Goal: Book appointment/travel/reservation

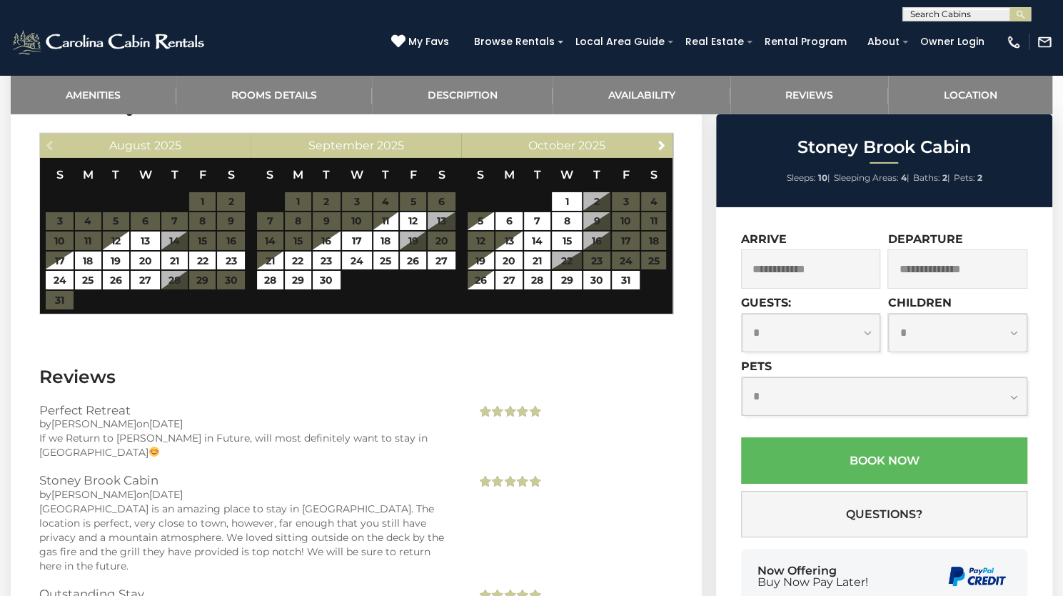
scroll to position [3000, 0]
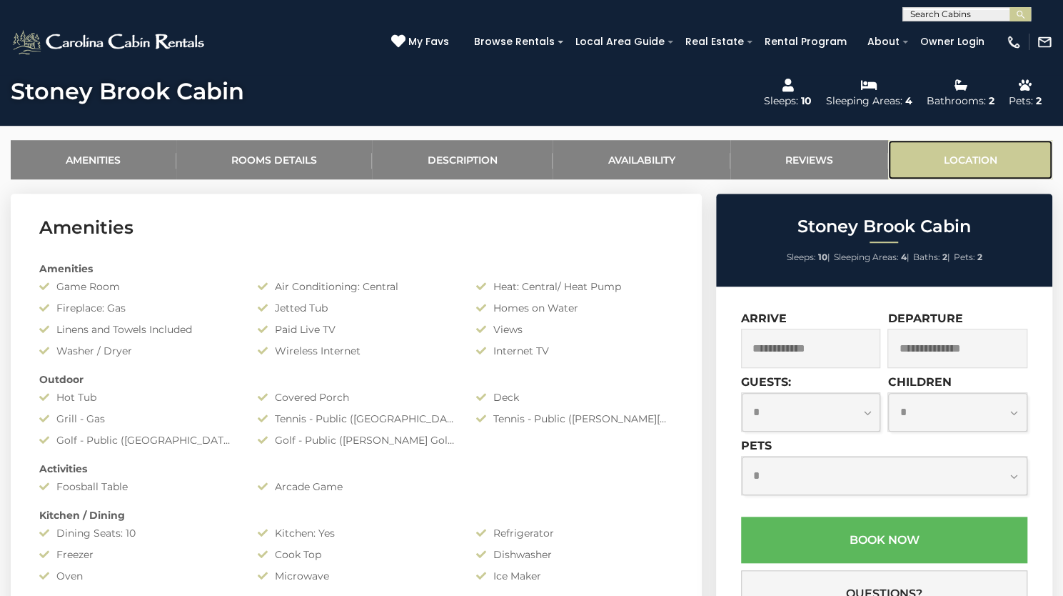
click at [934, 179] on link "Location" at bounding box center [970, 159] width 164 height 39
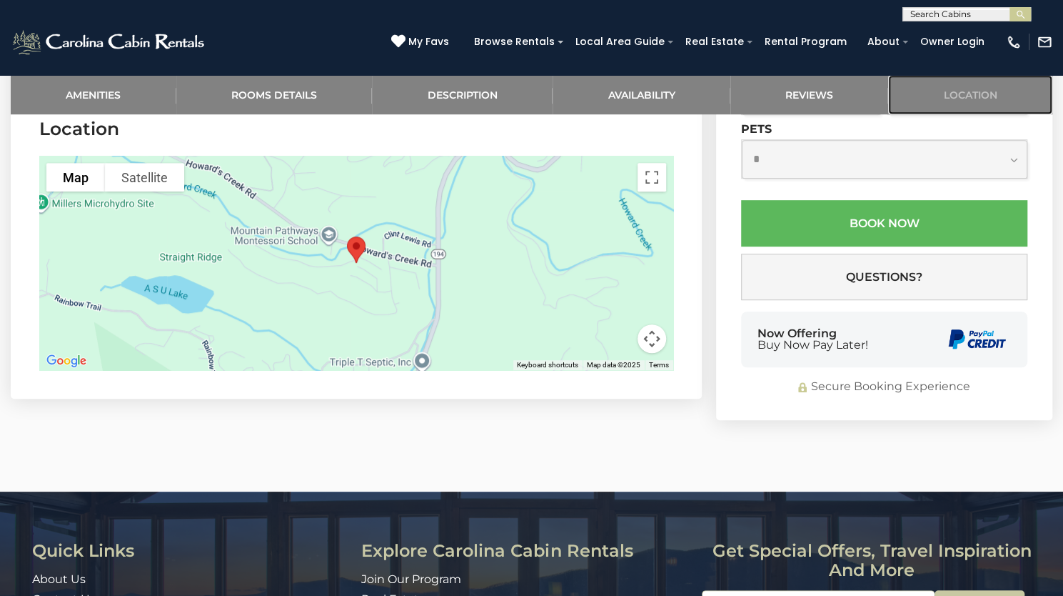
scroll to position [3562, 0]
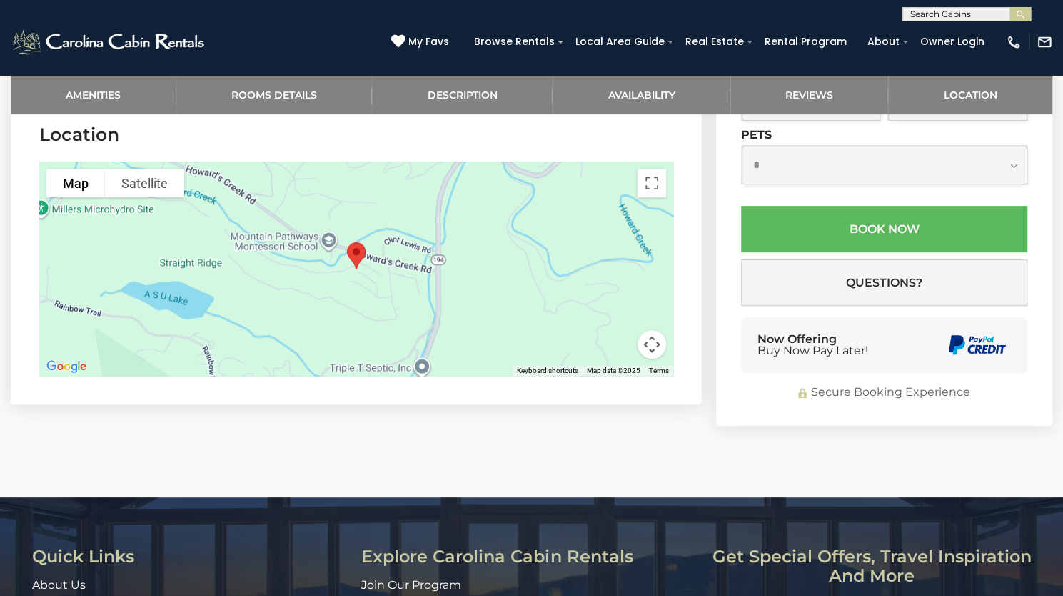
click at [346, 286] on div at bounding box center [356, 268] width 634 height 214
click at [654, 359] on button "Map camera controls" at bounding box center [652, 344] width 29 height 29
click at [618, 359] on button "Zoom out" at bounding box center [616, 344] width 29 height 29
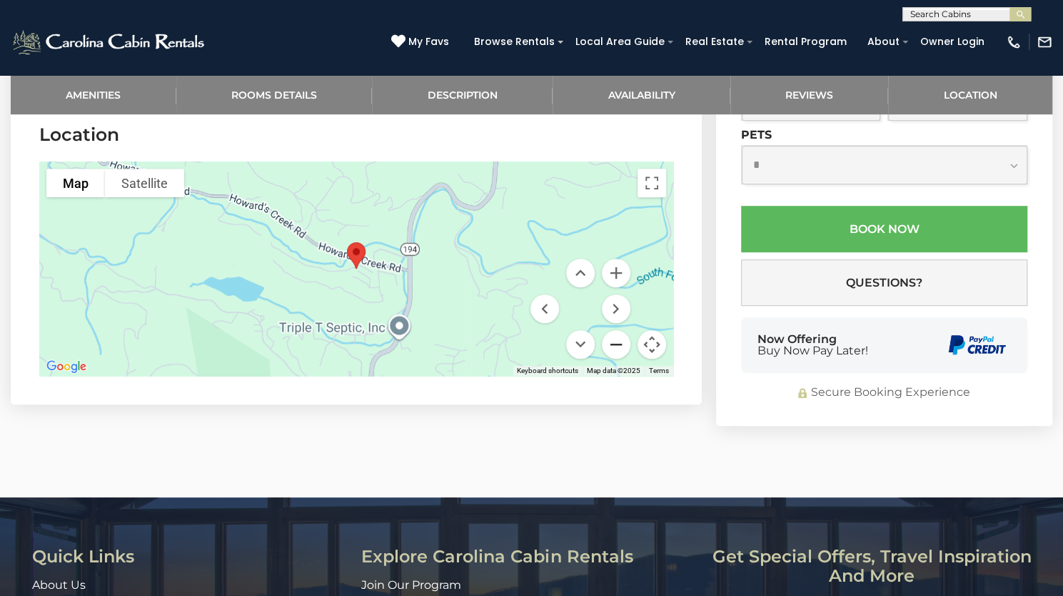
click at [618, 359] on button "Zoom out" at bounding box center [616, 344] width 29 height 29
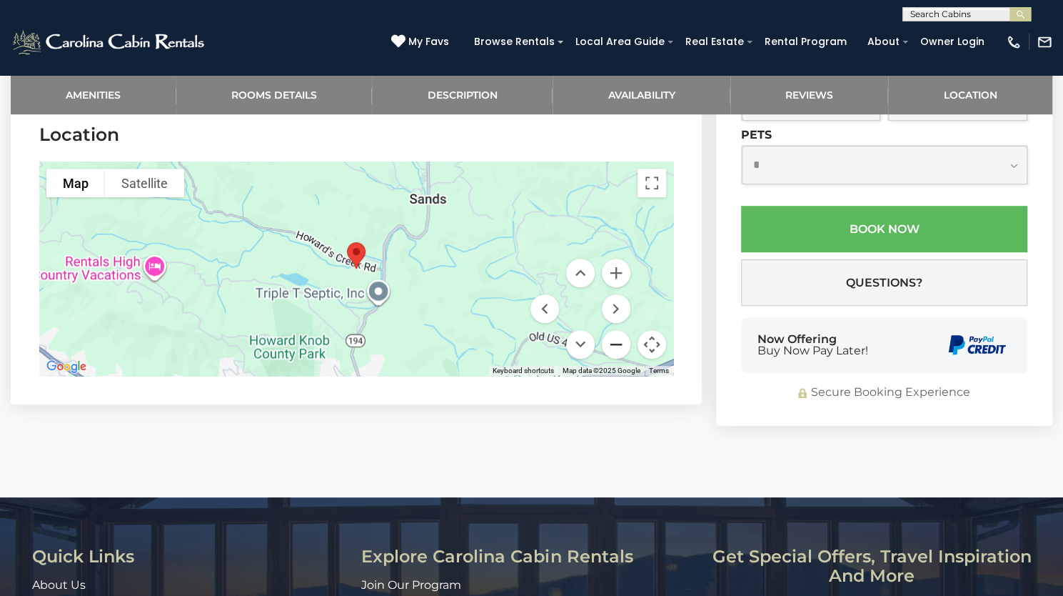
click at [618, 359] on button "Zoom out" at bounding box center [616, 344] width 29 height 29
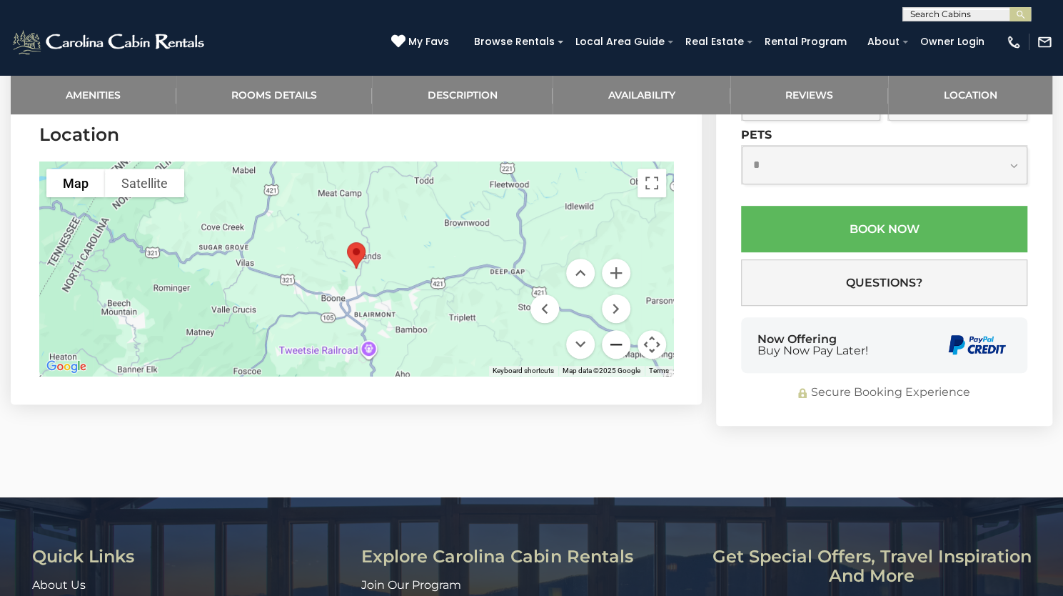
click at [618, 359] on button "Zoom out" at bounding box center [616, 344] width 29 height 29
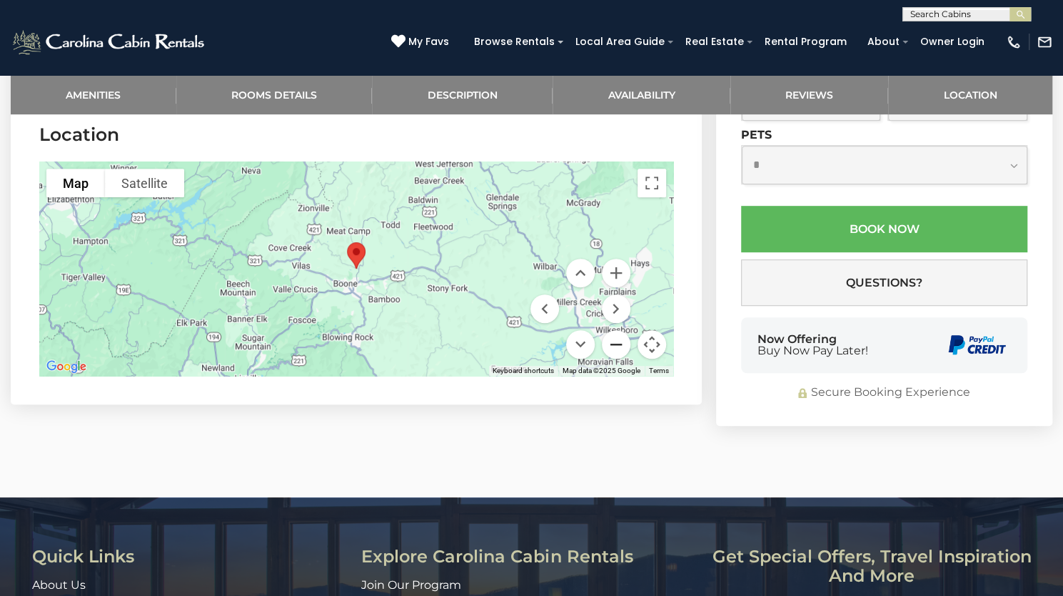
click at [618, 359] on button "Zoom out" at bounding box center [616, 344] width 29 height 29
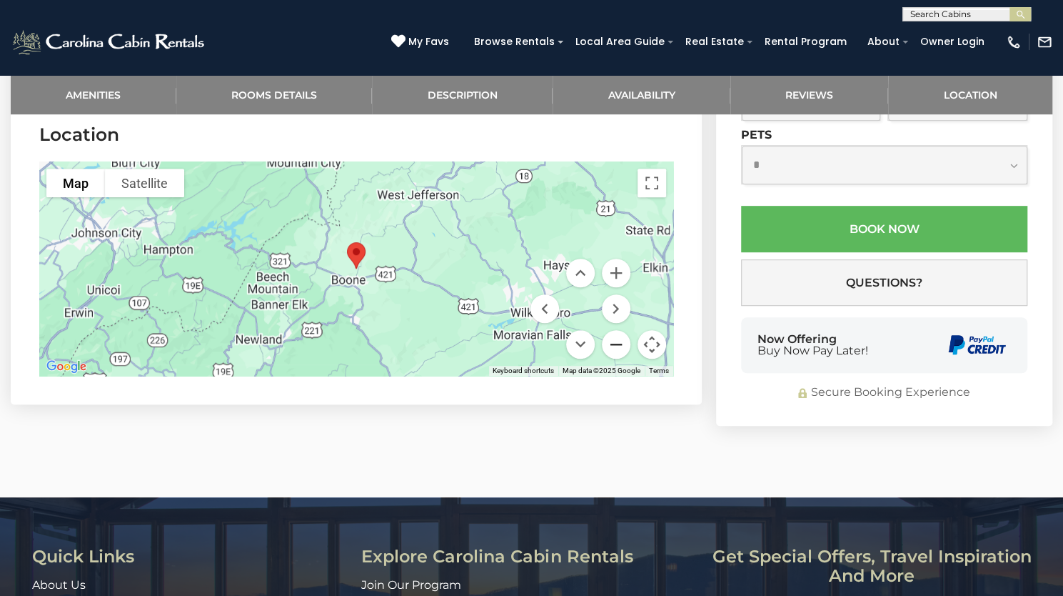
click at [618, 359] on button "Zoom out" at bounding box center [616, 344] width 29 height 29
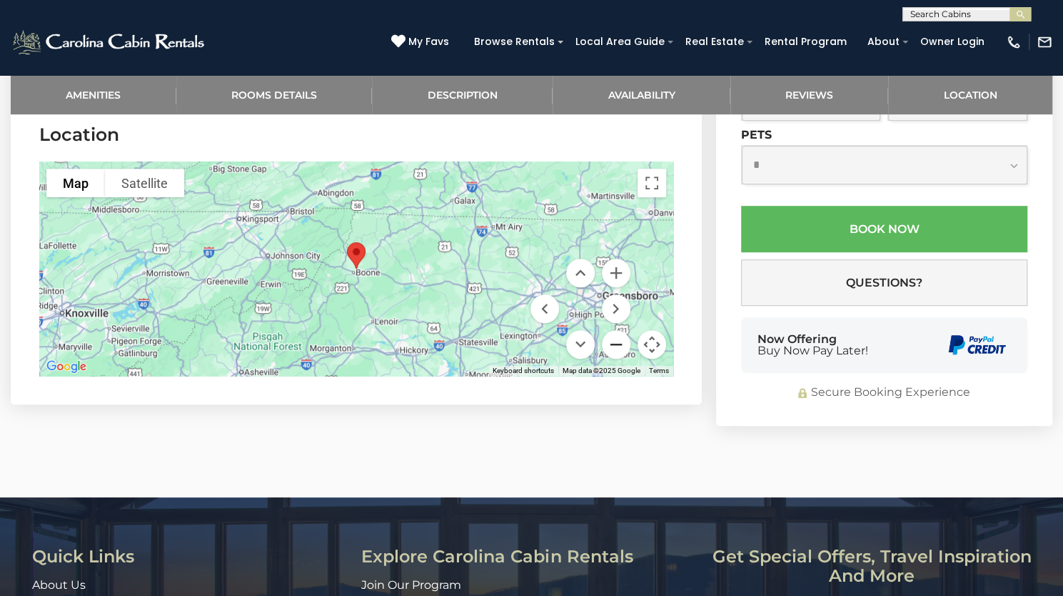
click at [618, 359] on button "Zoom out" at bounding box center [616, 344] width 29 height 29
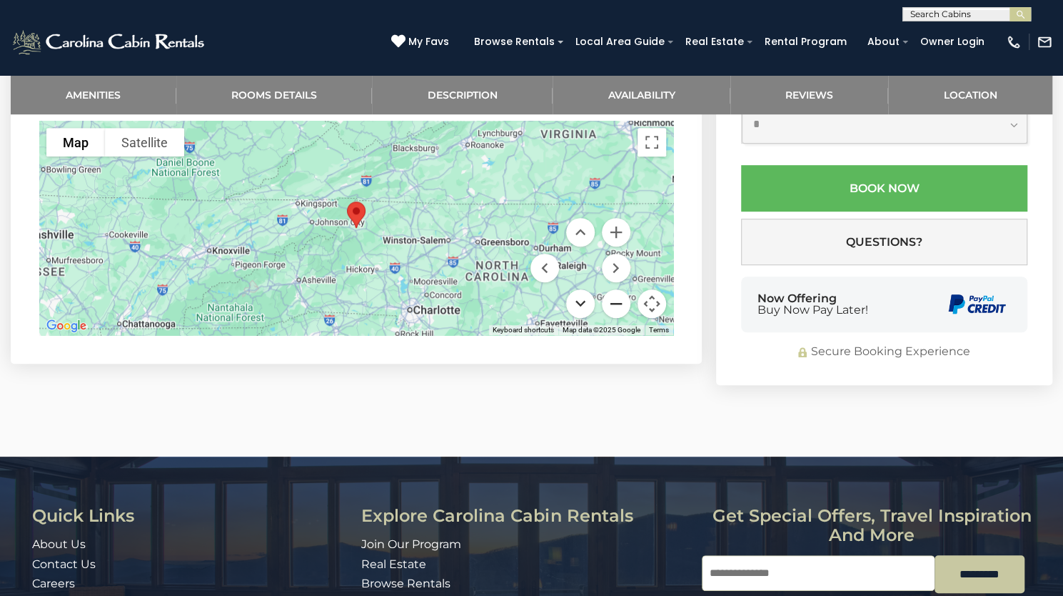
scroll to position [3633, 0]
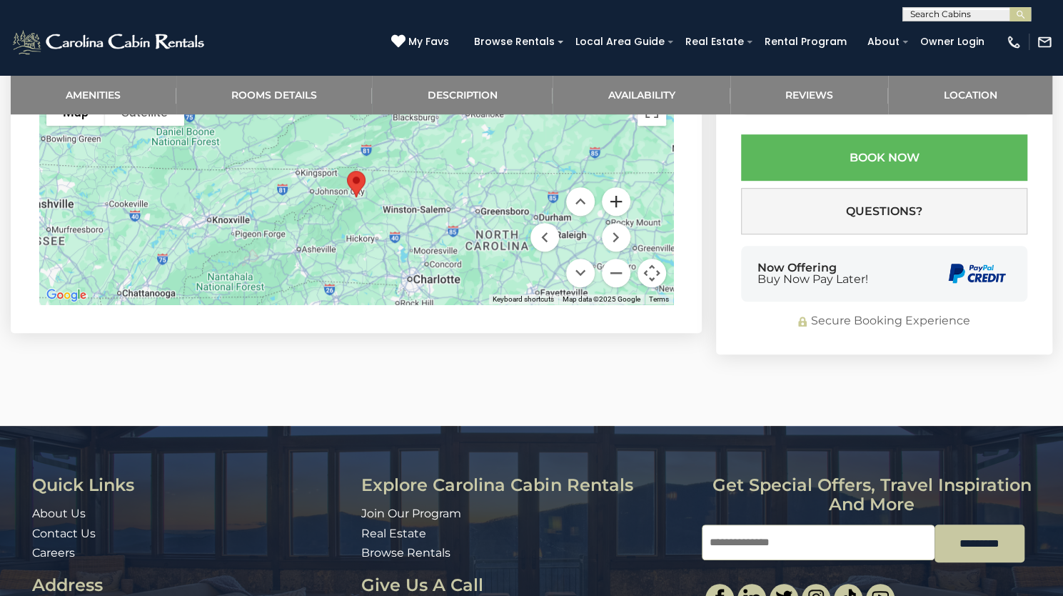
click at [623, 216] on button "Zoom in" at bounding box center [616, 201] width 29 height 29
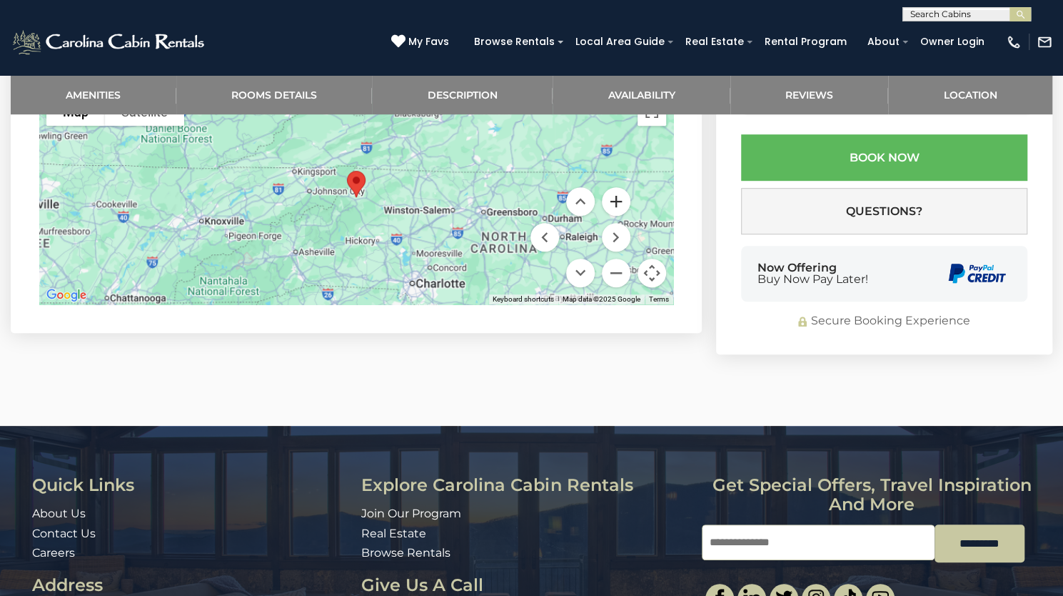
click at [623, 216] on button "Zoom in" at bounding box center [616, 201] width 29 height 29
